Goal: Task Accomplishment & Management: Complete application form

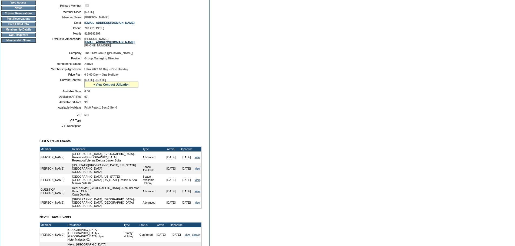
scroll to position [162, 0]
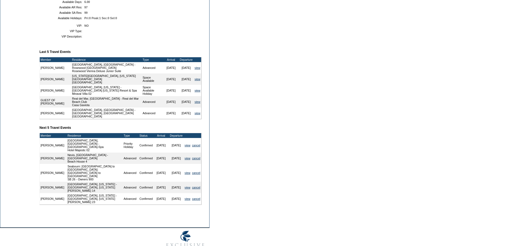
click at [296, 173] on form "Follow Us ::" at bounding box center [257, 47] width 515 height 418
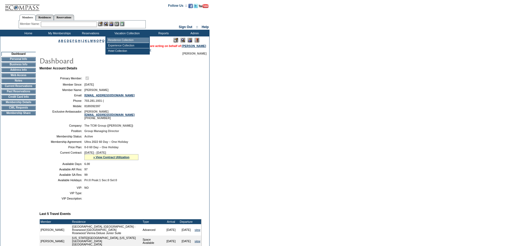
click at [128, 40] on td "Residence Collection" at bounding box center [128, 40] width 42 height 5
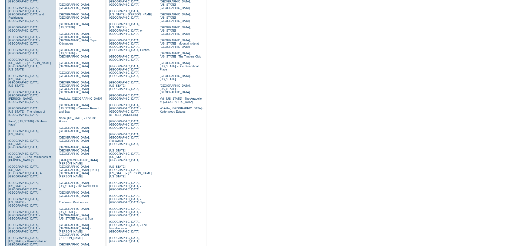
scroll to position [108, 0]
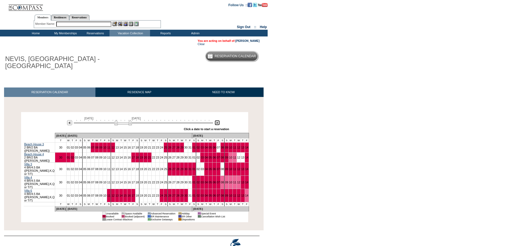
click at [219, 125] on img at bounding box center [217, 122] width 5 height 5
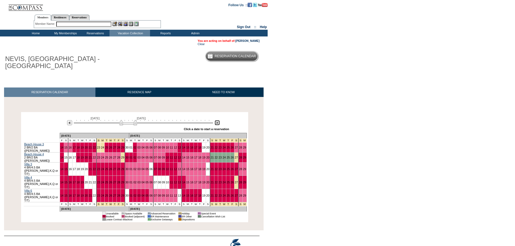
click at [219, 125] on img at bounding box center [217, 122] width 5 height 5
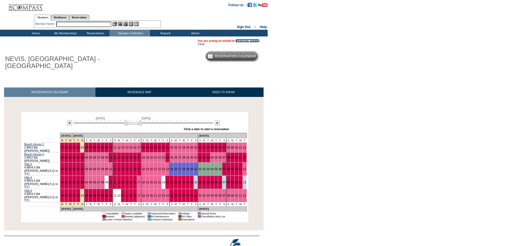
click at [244, 41] on link "[PERSON_NAME]" at bounding box center [248, 40] width 24 height 3
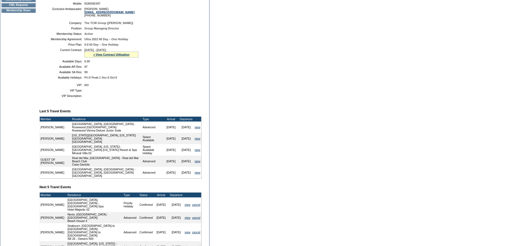
scroll to position [54, 0]
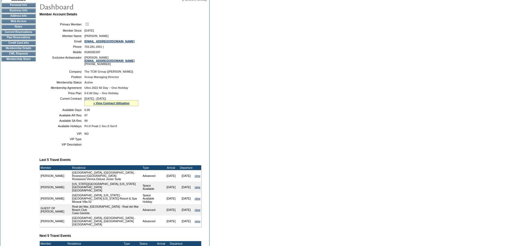
click at [9, 56] on td "CWL Requests" at bounding box center [18, 54] width 34 height 4
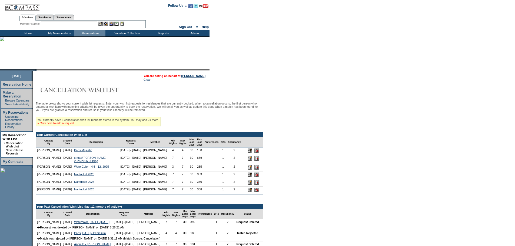
click at [74, 125] on link "» Click here to add a request" at bounding box center [55, 123] width 37 height 3
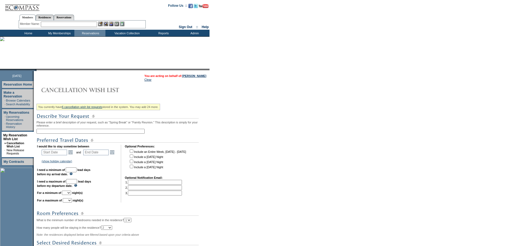
click at [74, 132] on input "text" at bounding box center [91, 131] width 108 height 5
type input "Nevis 3-days Front End"
click at [72, 154] on link "Open the calendar popup." at bounding box center [71, 153] width 6 height 6
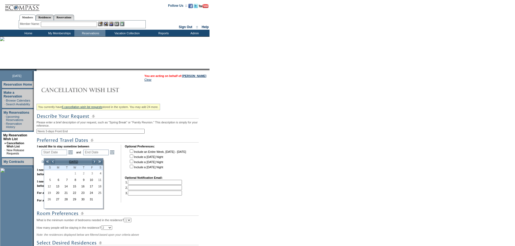
click at [91, 163] on td "[DATE]" at bounding box center [73, 162] width 36 height 6
click at [91, 163] on table "Jan [DATE] [DATE] [DATE] [DATE] [DATE] [DATE] [DATE] [DATE] [DATE] [DATE] Dec <…" at bounding box center [113, 184] width 44 height 43
drag, startPoint x: 111, startPoint y: 202, endPoint x: 101, endPoint y: 193, distance: 13.9
click at [111, 202] on input "OK" at bounding box center [113, 202] width 8 height 5
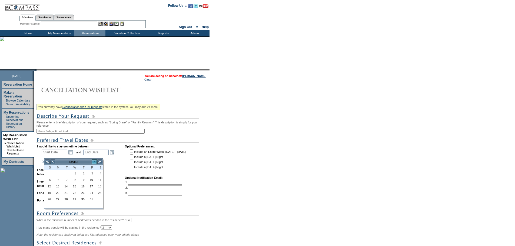
click at [94, 161] on link ">" at bounding box center [94, 161] width 5 height 5
click at [84, 201] on link "29" at bounding box center [82, 200] width 8 height 6
type input "[DATE]"
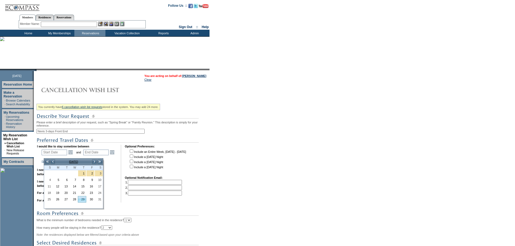
type input "[DATE]"
type input "1/30/2026"
type input "122"
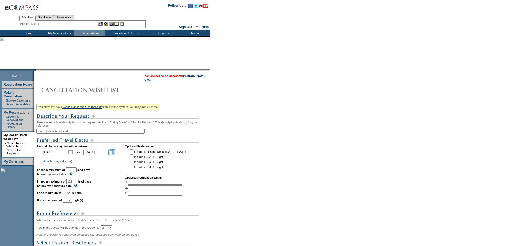
click at [114, 156] on link "Open the calendar popup." at bounding box center [112, 153] width 6 height 6
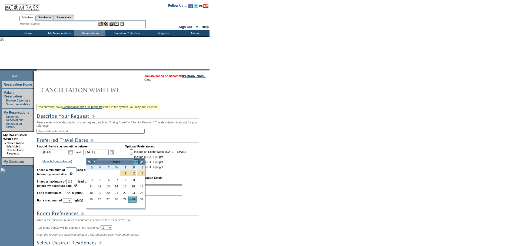
click at [137, 162] on link ">" at bounding box center [136, 161] width 5 height 5
click at [92, 180] on link "1" at bounding box center [90, 180] width 8 height 6
type input "2026-02-01"
type input "2/1/2026"
type input "124"
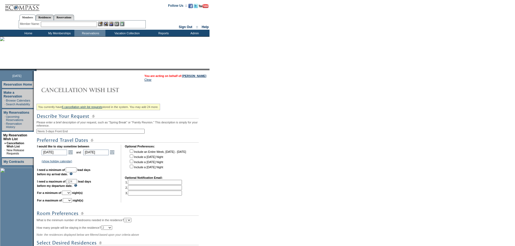
click at [77, 173] on input "text" at bounding box center [71, 170] width 11 height 5
type input "30"
drag, startPoint x: 251, startPoint y: 240, endPoint x: 135, endPoint y: 226, distance: 116.8
click at [246, 242] on form "Follow Us ::" at bounding box center [257, 172] width 515 height 345
click at [71, 195] on select "1 2 3 4 5 6 7 8 9 10 11 12 13 14" at bounding box center [66, 193] width 9 height 4
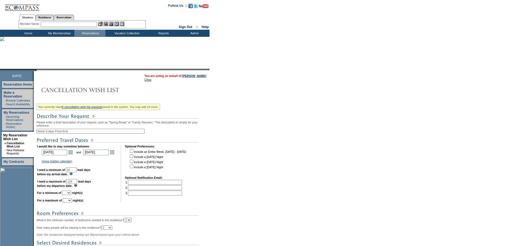
select select "3"
click at [69, 195] on select "1 2 3 4 5 6 7 8 9 10 11 12 13 14" at bounding box center [66, 193] width 9 height 4
click at [72, 203] on select "1 2 3 4 5 6 7 8 9 10 11 12 13 14" at bounding box center [67, 201] width 9 height 4
select select "3"
click at [70, 203] on select "1 2 3 4 5 6 7 8 9 10 11 12 13 14" at bounding box center [67, 201] width 9 height 4
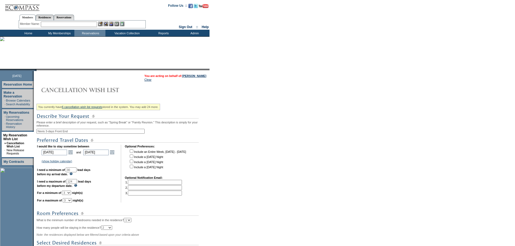
click at [289, 163] on form "Follow Us ::" at bounding box center [257, 172] width 515 height 345
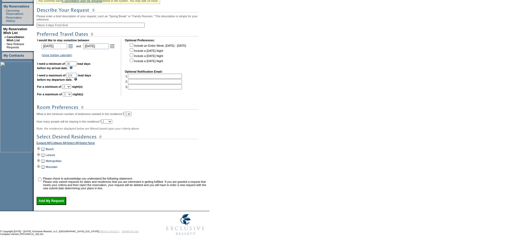
scroll to position [117, 0]
click at [71, 85] on select "1 2 3 4 5 6 7 8 9 10 11 12 13 14" at bounding box center [66, 87] width 9 height 4
click at [69, 85] on select "1 2 3 4 5 6 7 8 9 10 11 12 13 14" at bounding box center [66, 87] width 9 height 4
click at [71, 85] on select "1 2 3 4 5 6 7 8 9 10 11 12 13 14" at bounding box center [66, 87] width 9 height 4
select select "2"
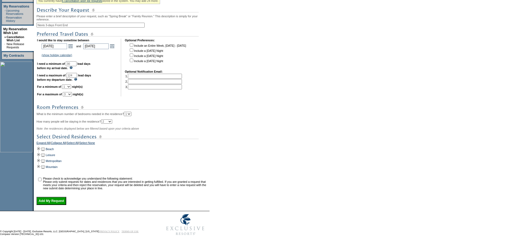
click at [69, 85] on select "1 2 3 4 5 6 7 8 9 10 11 12 13 14" at bounding box center [66, 87] width 9 height 4
click at [221, 153] on form "Follow Us ::" at bounding box center [257, 66] width 515 height 345
click at [38, 146] on td "You currently have 6 cancellation wish list requests stored in the system. You …" at bounding box center [121, 91] width 173 height 227
click at [41, 148] on td at bounding box center [39, 149] width 4 height 6
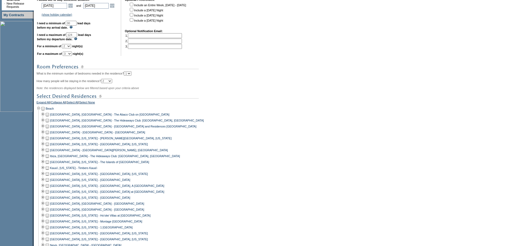
scroll to position [225, 0]
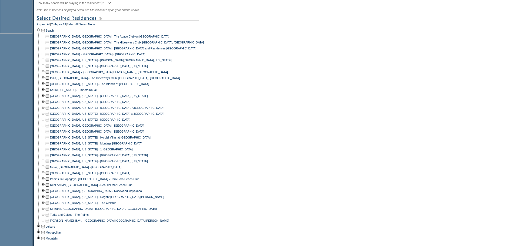
click at [49, 170] on td at bounding box center [47, 167] width 4 height 6
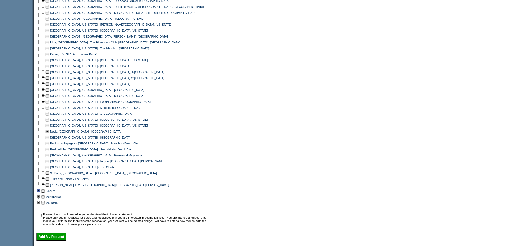
scroll to position [307, 0]
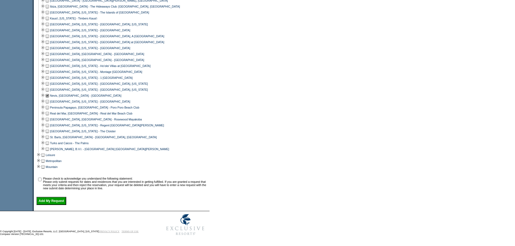
click at [42, 178] on input "checkbox" at bounding box center [40, 180] width 4 height 4
checkbox input "true"
drag, startPoint x: 47, startPoint y: 200, endPoint x: 69, endPoint y: 199, distance: 21.9
click at [48, 201] on input "Add My Request" at bounding box center [52, 201] width 30 height 8
